Goal: Find specific fact: Find specific fact

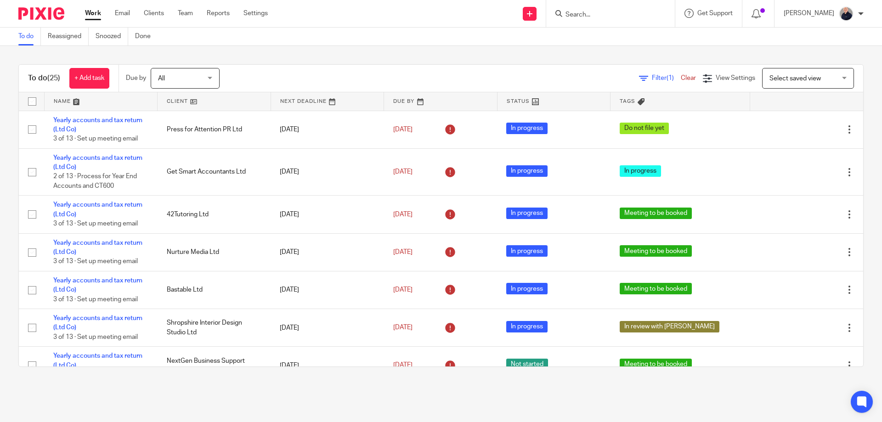
click at [582, 14] on input "Search" at bounding box center [606, 15] width 83 height 8
click at [596, 16] on input "Search" at bounding box center [606, 15] width 83 height 8
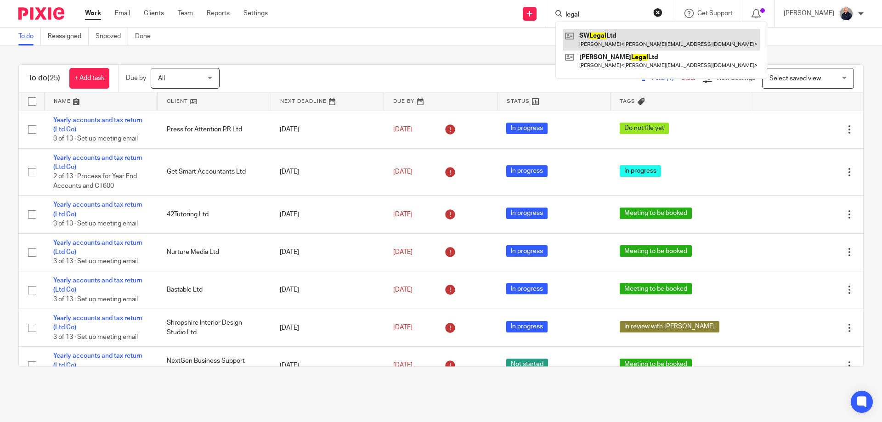
type input "legal"
click at [618, 40] on link at bounding box center [661, 39] width 197 height 21
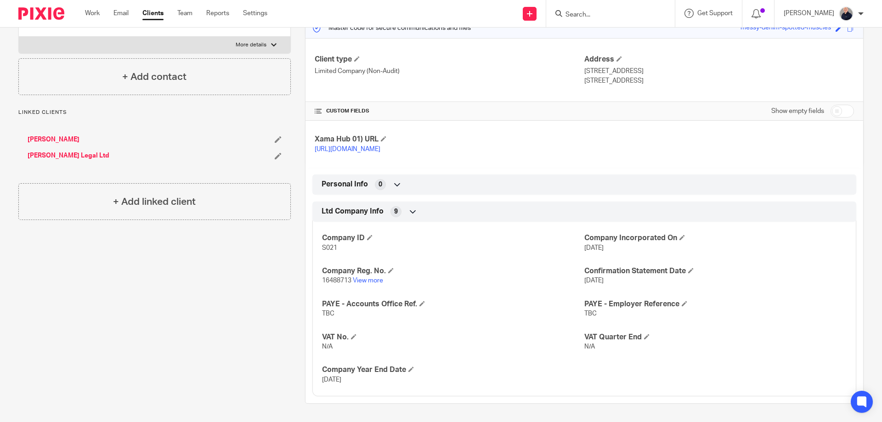
scroll to position [136, 0]
drag, startPoint x: 839, startPoint y: 104, endPoint x: 802, endPoint y: 142, distance: 53.6
click at [839, 105] on input "checkbox" at bounding box center [842, 111] width 23 height 13
checkbox input "true"
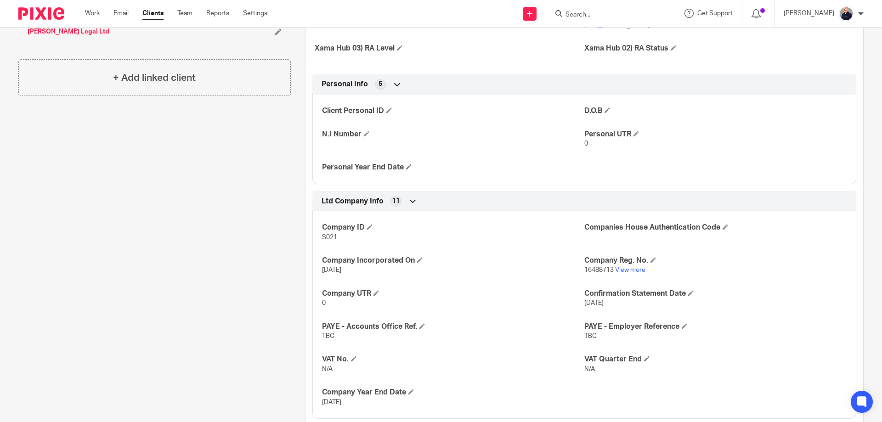
scroll to position [283, 0]
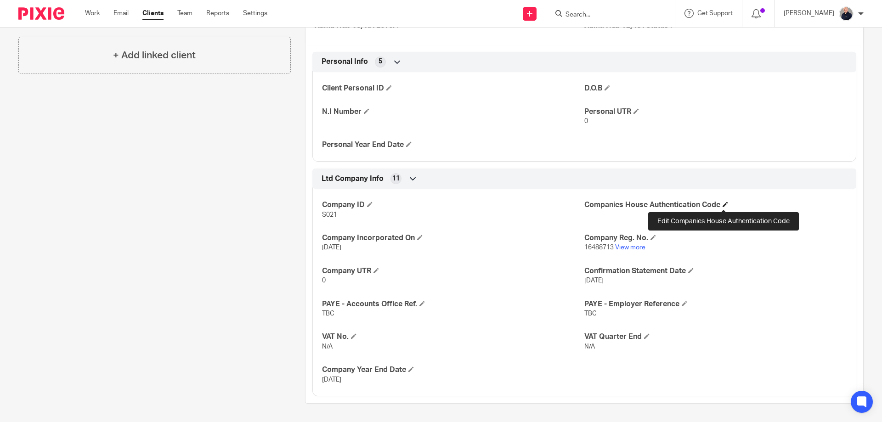
click at [723, 205] on span at bounding box center [726, 205] width 6 height 6
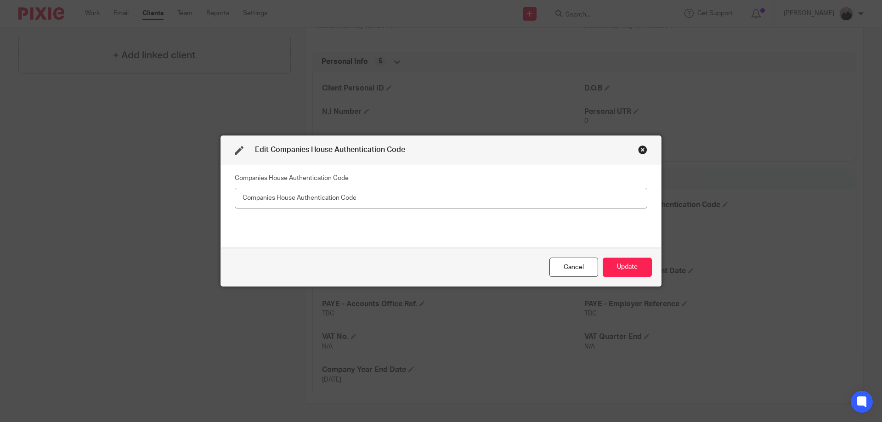
click at [561, 203] on input "text" at bounding box center [441, 198] width 413 height 21
type input "7NMRDV"
click at [613, 269] on button "Update" at bounding box center [627, 268] width 49 height 20
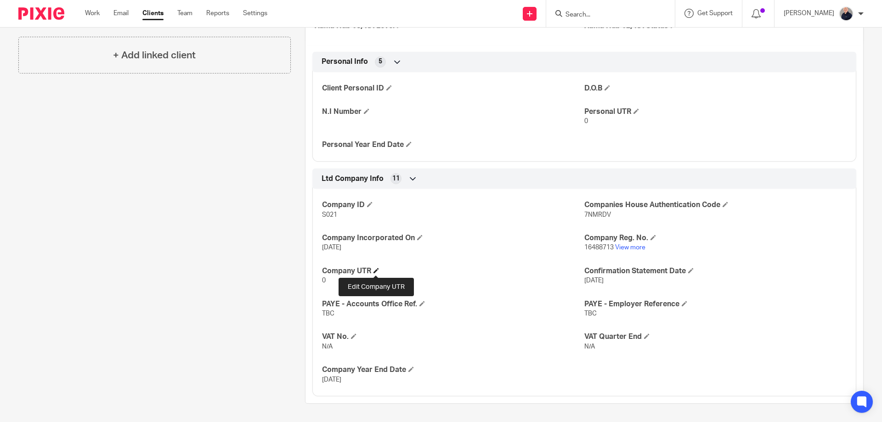
click at [376, 273] on span at bounding box center [377, 271] width 6 height 6
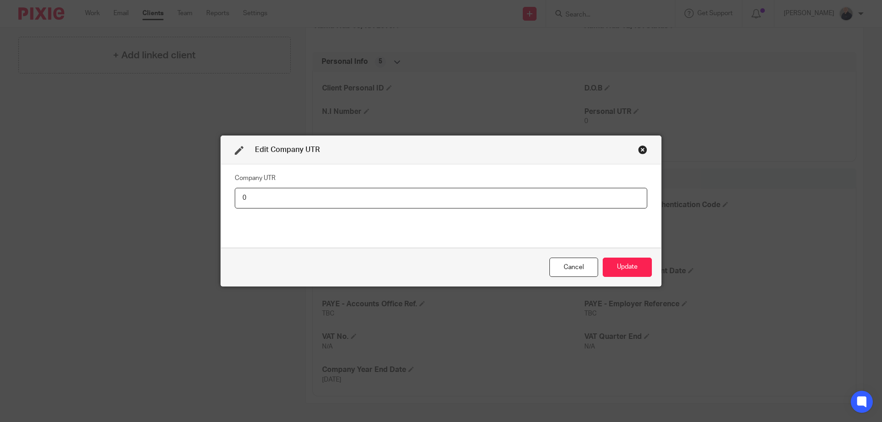
drag, startPoint x: 429, startPoint y: 205, endPoint x: 436, endPoint y: 202, distance: 7.3
click at [429, 204] on input "0" at bounding box center [441, 198] width 413 height 21
drag, startPoint x: 282, startPoint y: 197, endPoint x: 222, endPoint y: 195, distance: 59.8
click at [223, 196] on div "Company UTR 7283527893" at bounding box center [441, 206] width 440 height 83
type input "7283527893"
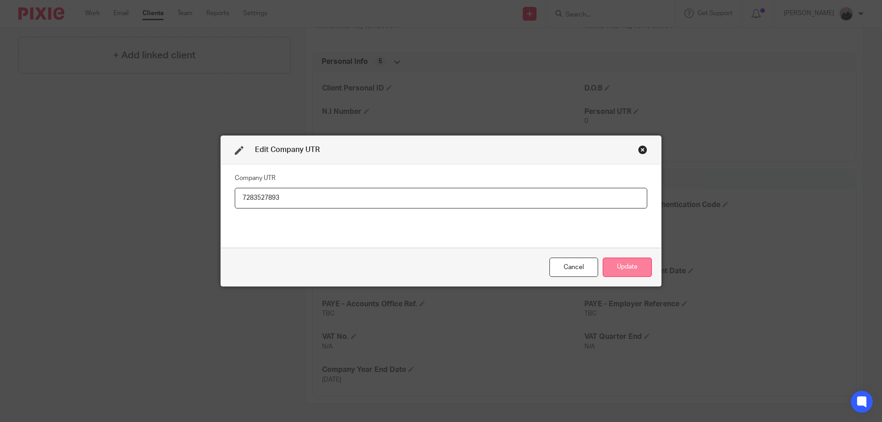
click at [617, 260] on button "Update" at bounding box center [627, 268] width 49 height 20
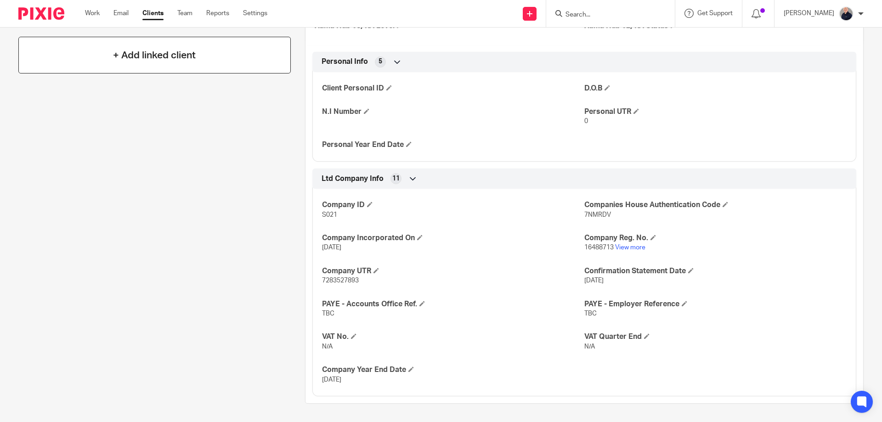
scroll to position [0, 0]
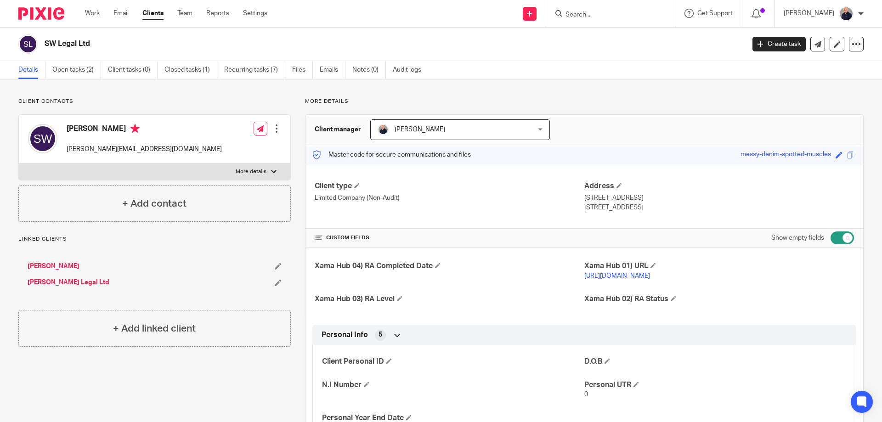
click at [50, 265] on link "Steven Wade" at bounding box center [54, 266] width 52 height 9
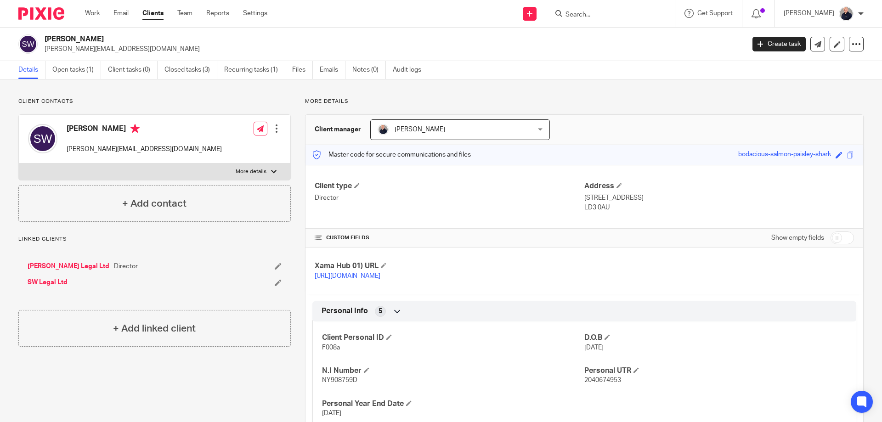
click at [275, 131] on div at bounding box center [276, 128] width 9 height 9
click at [220, 146] on link "Edit contact" at bounding box center [233, 148] width 88 height 13
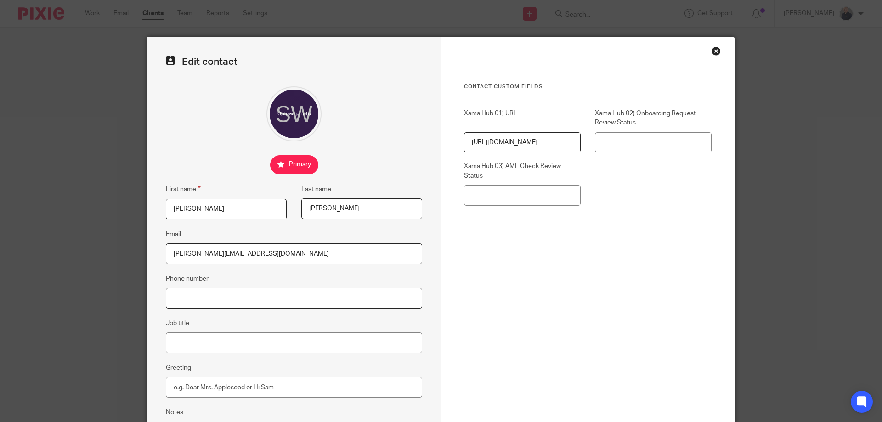
click at [188, 298] on input "Phone number" at bounding box center [294, 298] width 256 height 21
paste input "07957 279219"
type input "07957 279219"
click at [531, 280] on div "Contact Custom fields Xama Hub 01) URL https://platform.xamatech.com/portal/crm…" at bounding box center [588, 205] width 248 height 245
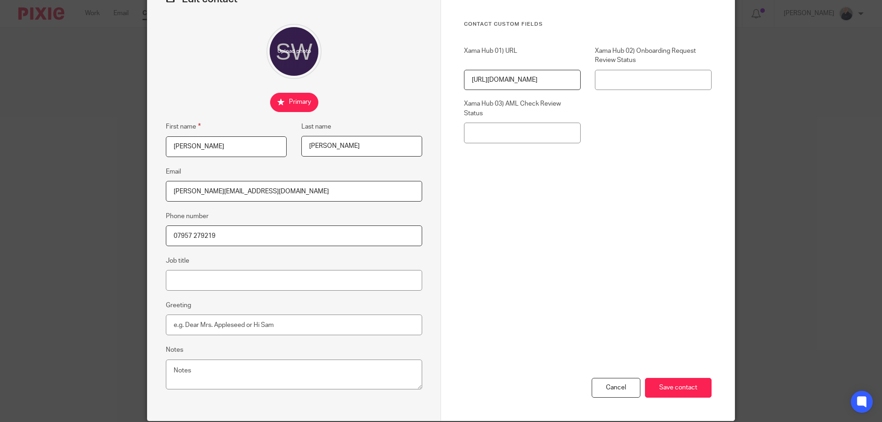
scroll to position [98, 0]
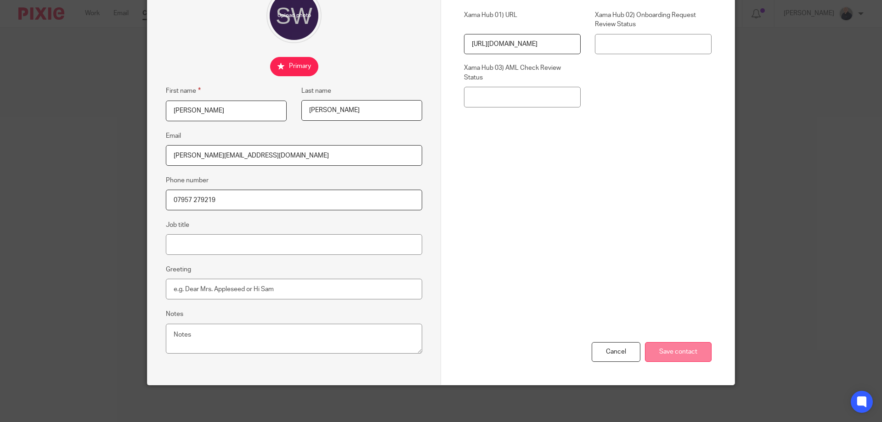
click at [664, 352] on input "Save contact" at bounding box center [678, 352] width 67 height 20
drag, startPoint x: 284, startPoint y: 156, endPoint x: 128, endPoint y: 155, distance: 156.3
click at [133, 155] on div "Edit contact First name Steven Last name Wade Email steven@familylawassistance.…" at bounding box center [441, 211] width 882 height 422
click at [668, 349] on input "Save contact" at bounding box center [678, 352] width 67 height 20
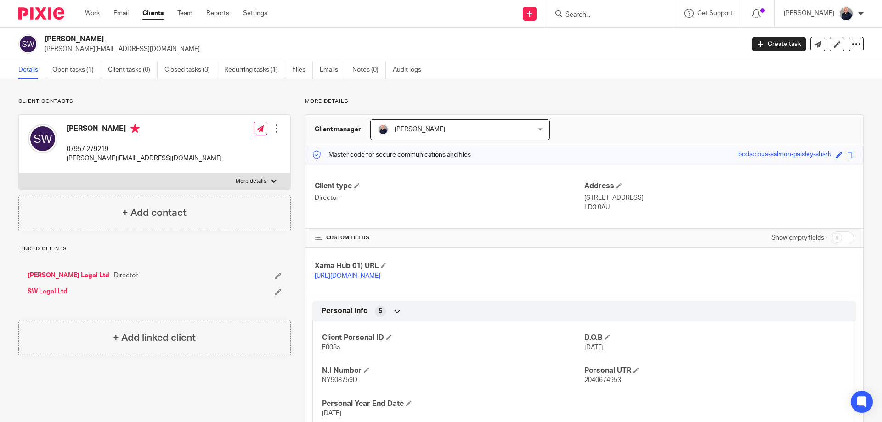
click at [45, 294] on link "SW Legal Ltd" at bounding box center [48, 291] width 40 height 9
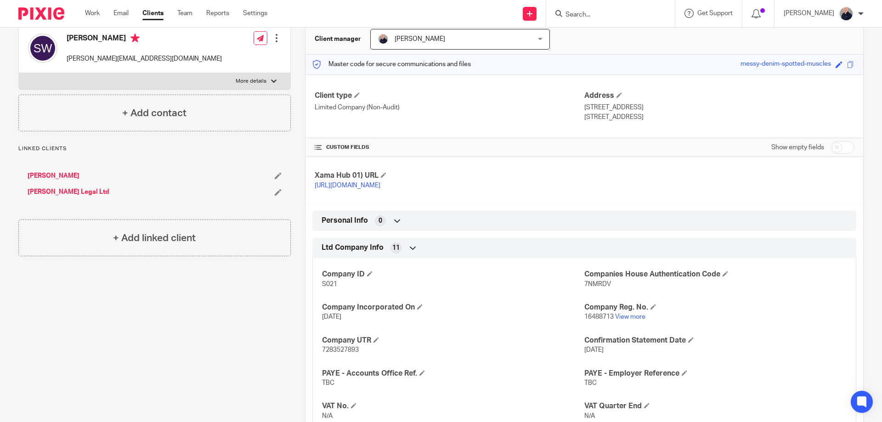
scroll to position [169, 0]
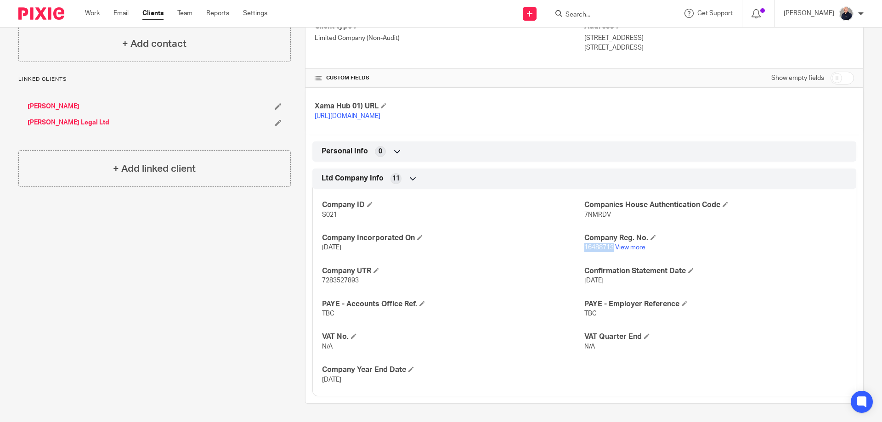
drag, startPoint x: 580, startPoint y: 247, endPoint x: 609, endPoint y: 248, distance: 29.9
click at [609, 248] on span "16488713" at bounding box center [599, 247] width 29 height 6
copy span "16488713"
click at [57, 102] on link "[PERSON_NAME]" at bounding box center [54, 106] width 52 height 9
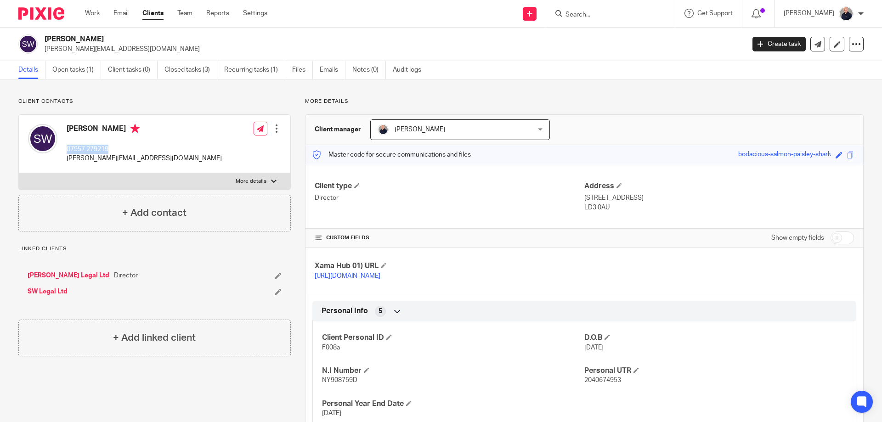
drag, startPoint x: 114, startPoint y: 148, endPoint x: 64, endPoint y: 151, distance: 49.7
click at [64, 151] on div "[PERSON_NAME] 07957 279219 [PERSON_NAME][EMAIL_ADDRESS][DOMAIN_NAME]" at bounding box center [125, 143] width 194 height 49
copy p "07957 279219"
drag, startPoint x: 168, startPoint y: 158, endPoint x: 67, endPoint y: 162, distance: 101.2
click at [67, 162] on div "[PERSON_NAME] 07957 279219 [PERSON_NAME][EMAIL_ADDRESS][DOMAIN_NAME] Edit conta…" at bounding box center [155, 144] width 272 height 58
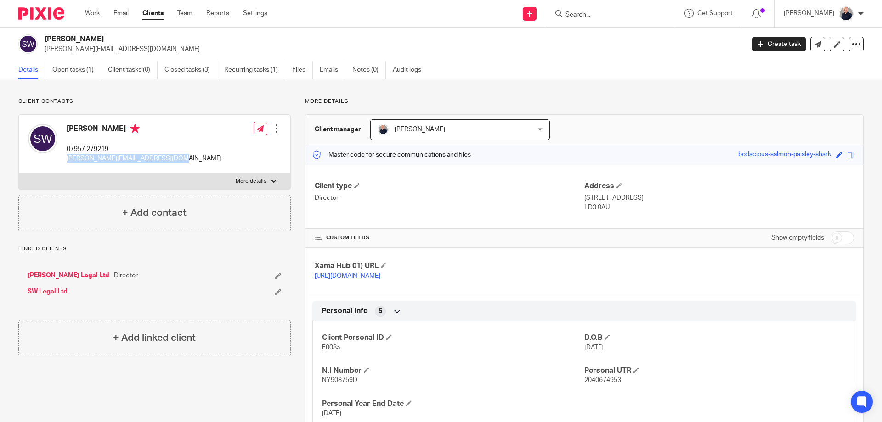
copy p "[PERSON_NAME][EMAIL_ADDRESS][DOMAIN_NAME]"
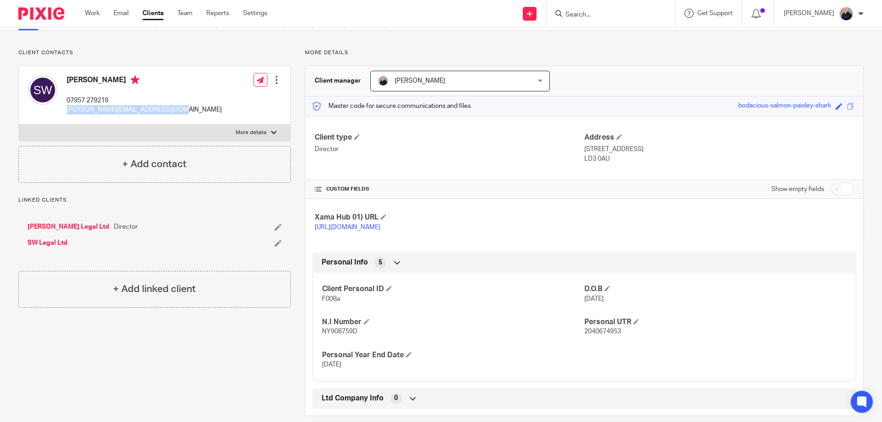
scroll to position [70, 0]
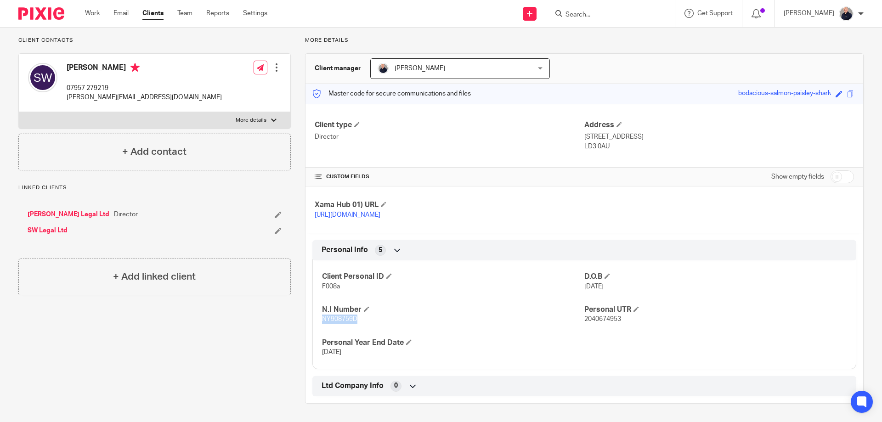
drag, startPoint x: 356, startPoint y: 318, endPoint x: 319, endPoint y: 322, distance: 36.9
click at [319, 322] on div "Client Personal ID F008a D.O.B [DATE] N.I Number NY908759D Personal UTR 2040674…" at bounding box center [585, 311] width 544 height 115
copy span "NY908759D"
click at [39, 226] on link "SW Legal Ltd" at bounding box center [48, 230] width 40 height 9
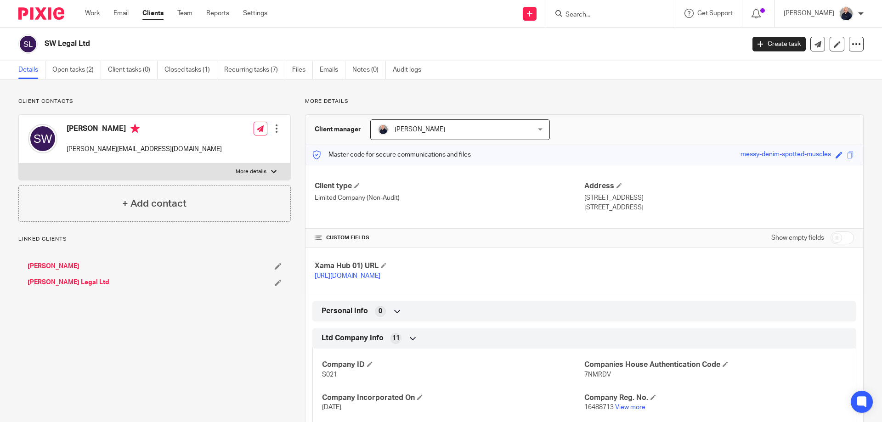
scroll to position [169, 0]
